Goal: Communication & Community: Share content

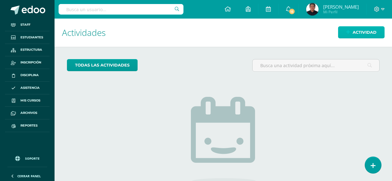
click at [366, 36] on span "Actividad" at bounding box center [365, 32] width 24 height 11
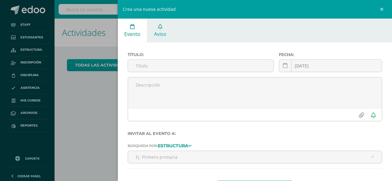
click at [156, 42] on link "Aviso" at bounding box center [161, 31] width 26 height 24
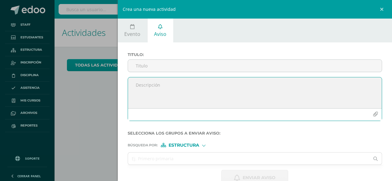
click at [158, 89] on textarea at bounding box center [255, 93] width 254 height 31
paste textarea "Saludos Cordiales, Por este medio se hace notificación electrónica del Comunica…"
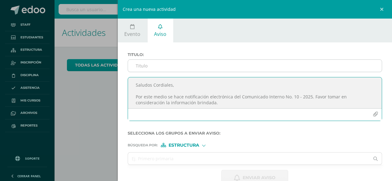
scroll to position [9, 0]
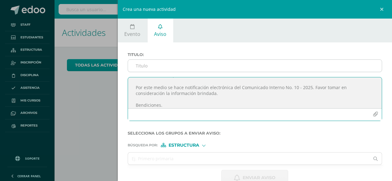
click at [161, 66] on input "Titulo :" at bounding box center [255, 66] width 254 height 12
click at [293, 88] on textarea "Saludos Cordiales, Por este medio se hace notificación electrónica del Comunica…" at bounding box center [255, 93] width 254 height 31
click at [294, 88] on textarea "Saludos Cordiales, Por este medio se hace notificación electrónica del Comunica…" at bounding box center [255, 93] width 254 height 31
drag, startPoint x: 308, startPoint y: 89, endPoint x: 239, endPoint y: 89, distance: 68.9
click at [239, 89] on textarea "Saludos Cordiales, Por este medio se hace notificación electrónica del Comunica…" at bounding box center [255, 93] width 254 height 31
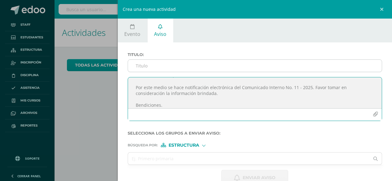
type textarea "Saludos Cordiales, Por este medio se hace notificación electrónica del Comunica…"
click at [174, 65] on input "Titulo :" at bounding box center [255, 66] width 254 height 12
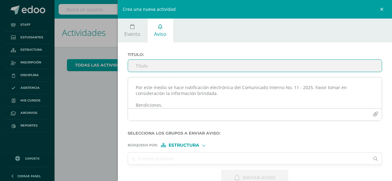
paste input "Comunicado Interno No. 11 - 2025"
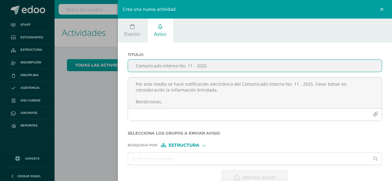
scroll to position [14, 0]
type input "Comunicado Interno No. 11 - 2025"
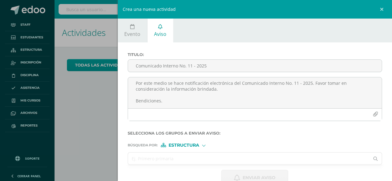
click at [168, 160] on input "text" at bounding box center [249, 159] width 242 height 12
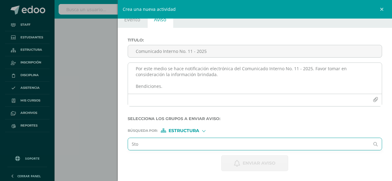
scroll to position [57, 0]
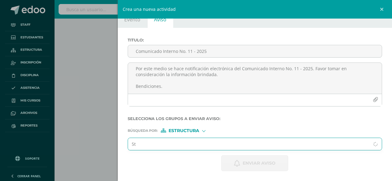
type input "5"
type input "Quinto"
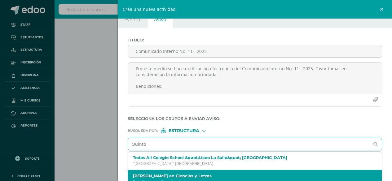
click at [159, 175] on label "[PERSON_NAME] en Ciencias y Letras" at bounding box center [249, 176] width 233 height 5
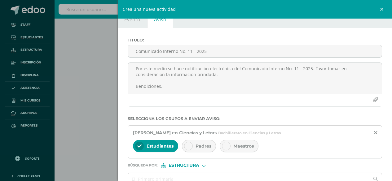
click at [194, 146] on div "Padres" at bounding box center [199, 146] width 34 height 12
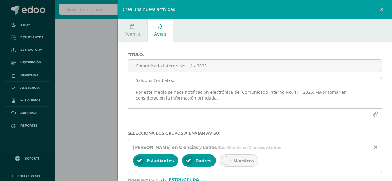
scroll to position [0, 0]
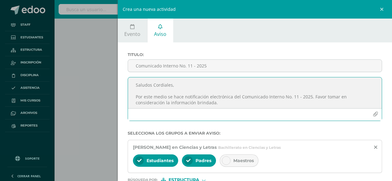
click at [370, 115] on button "button" at bounding box center [376, 115] width 12 height 12
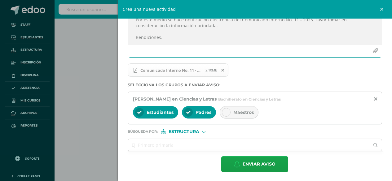
scroll to position [65, 0]
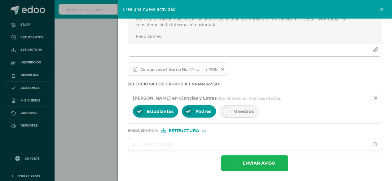
click at [254, 166] on span "Enviar aviso" at bounding box center [259, 163] width 33 height 15
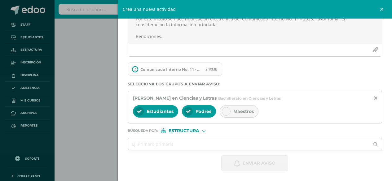
scroll to position [15, 0]
